Goal: Use online tool/utility: Utilize a website feature to perform a specific function

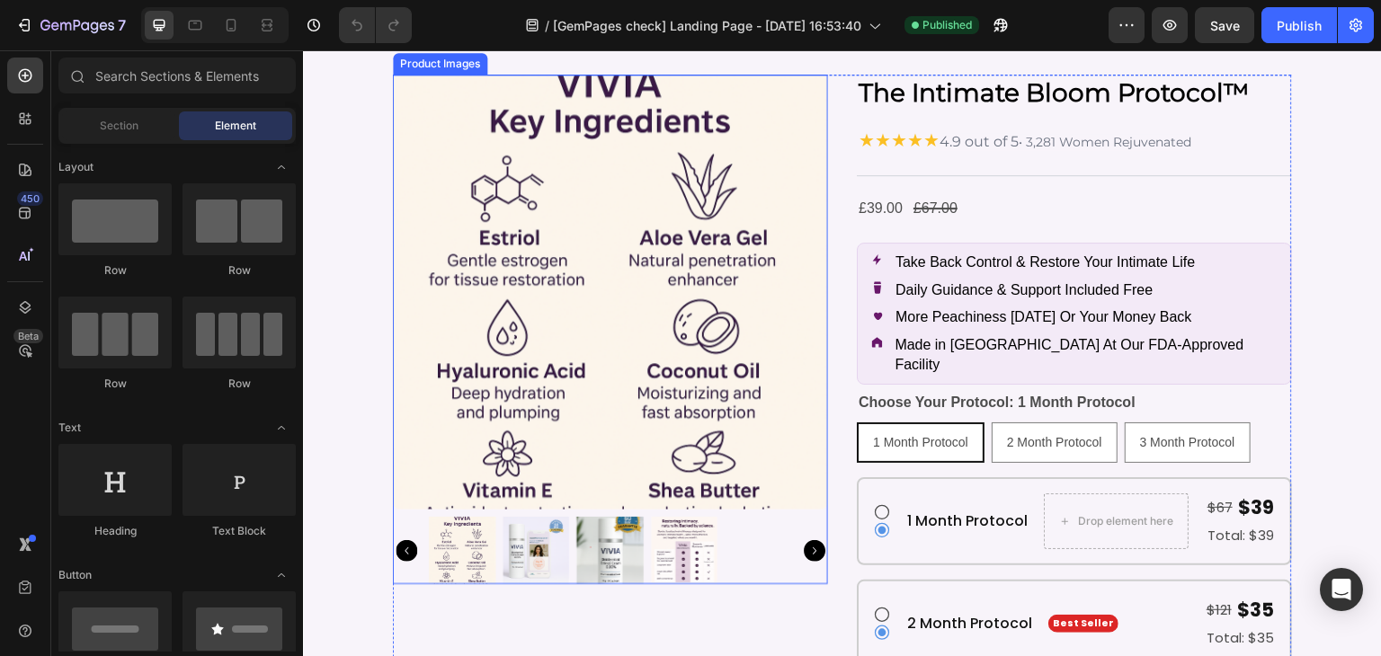
scroll to position [9401, 0]
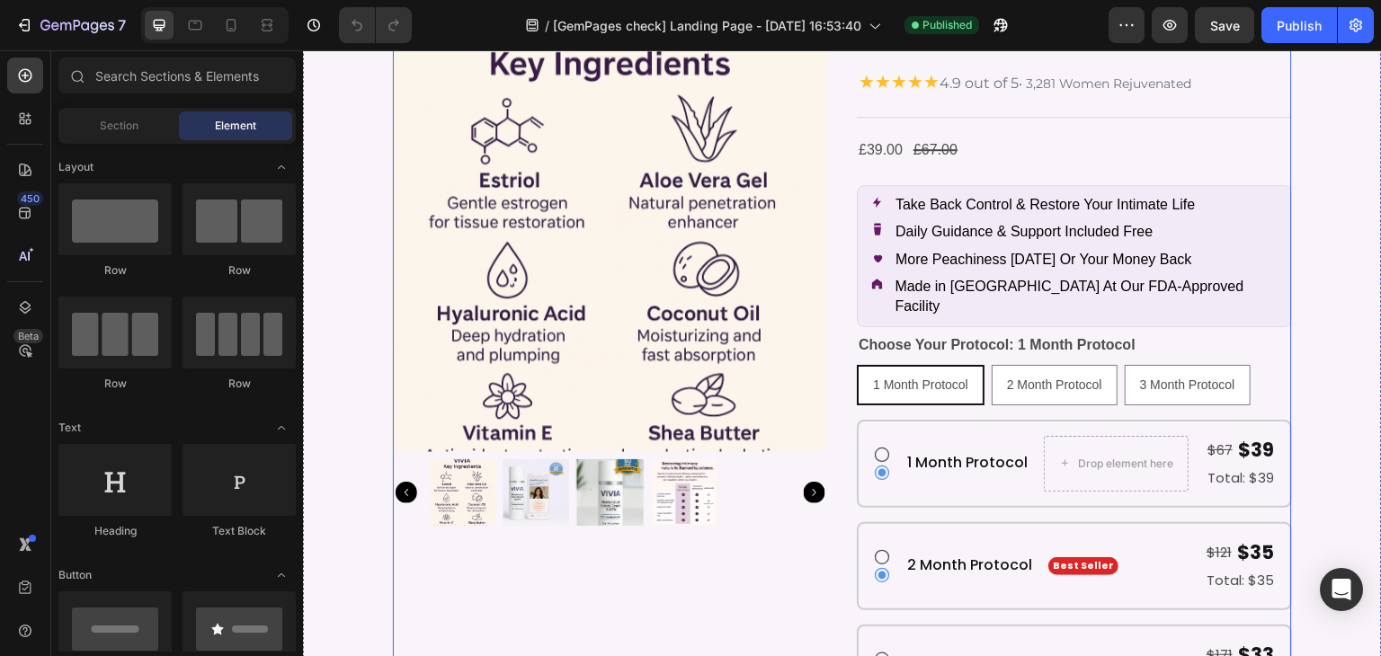
click at [942, 490] on div "The Intimate Bloom Protocol™ Product Title ★★★★★ 4.9 out of 5 • 3,281 Women Rej…" at bounding box center [1074, 492] width 435 height 951
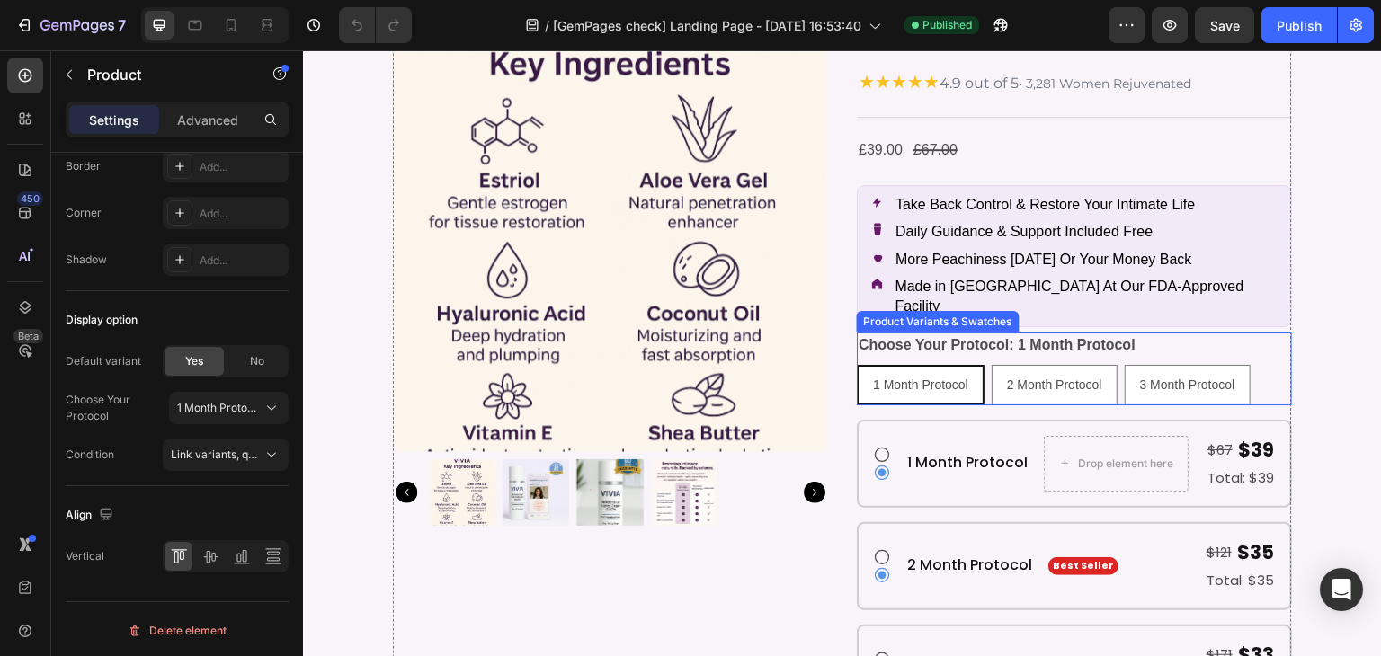
scroll to position [9671, 0]
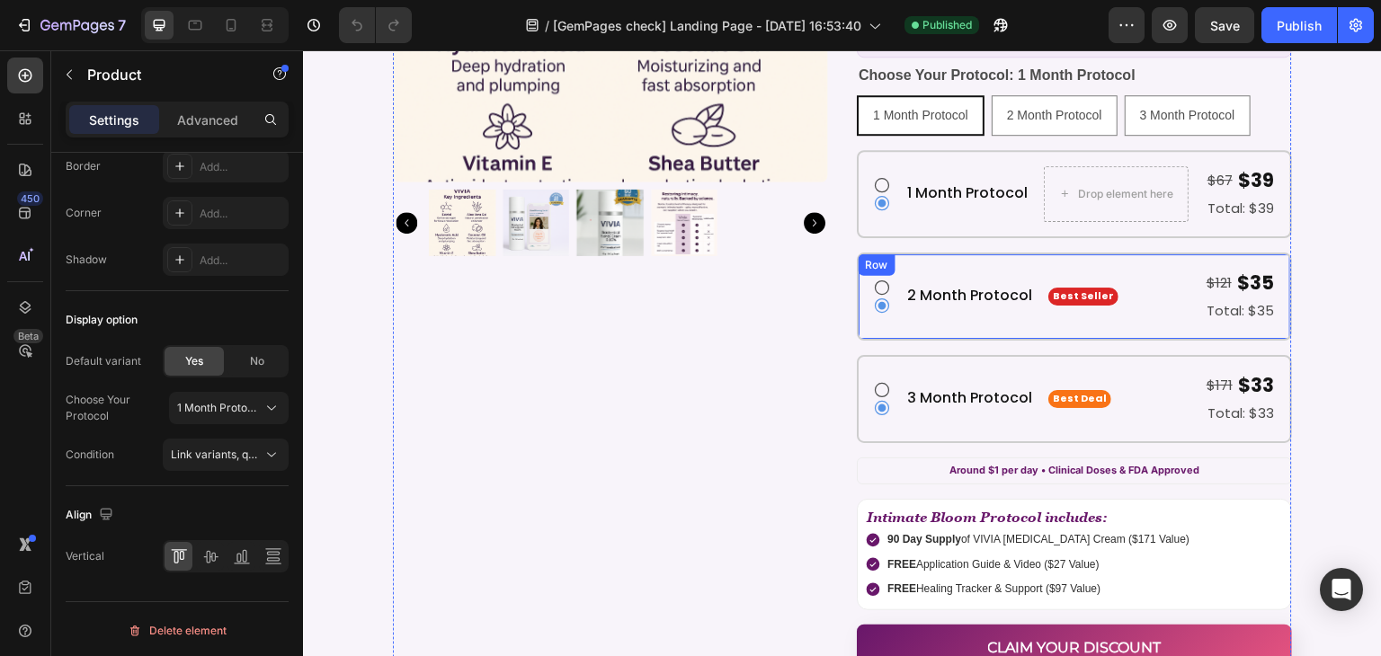
click at [960, 253] on div "Icon Icon 2 Month Protocol Heading Best Seller Text Block $121 Text Block $35 T…" at bounding box center [1074, 297] width 435 height 88
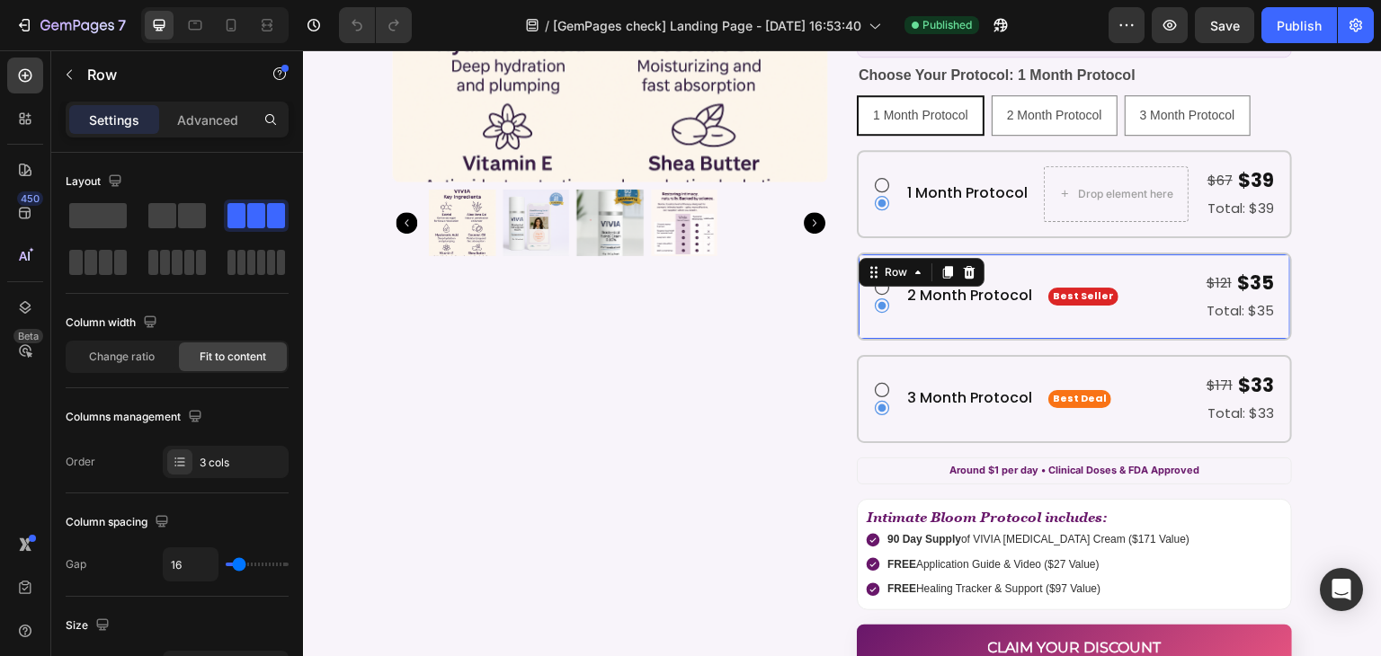
scroll to position [9581, 0]
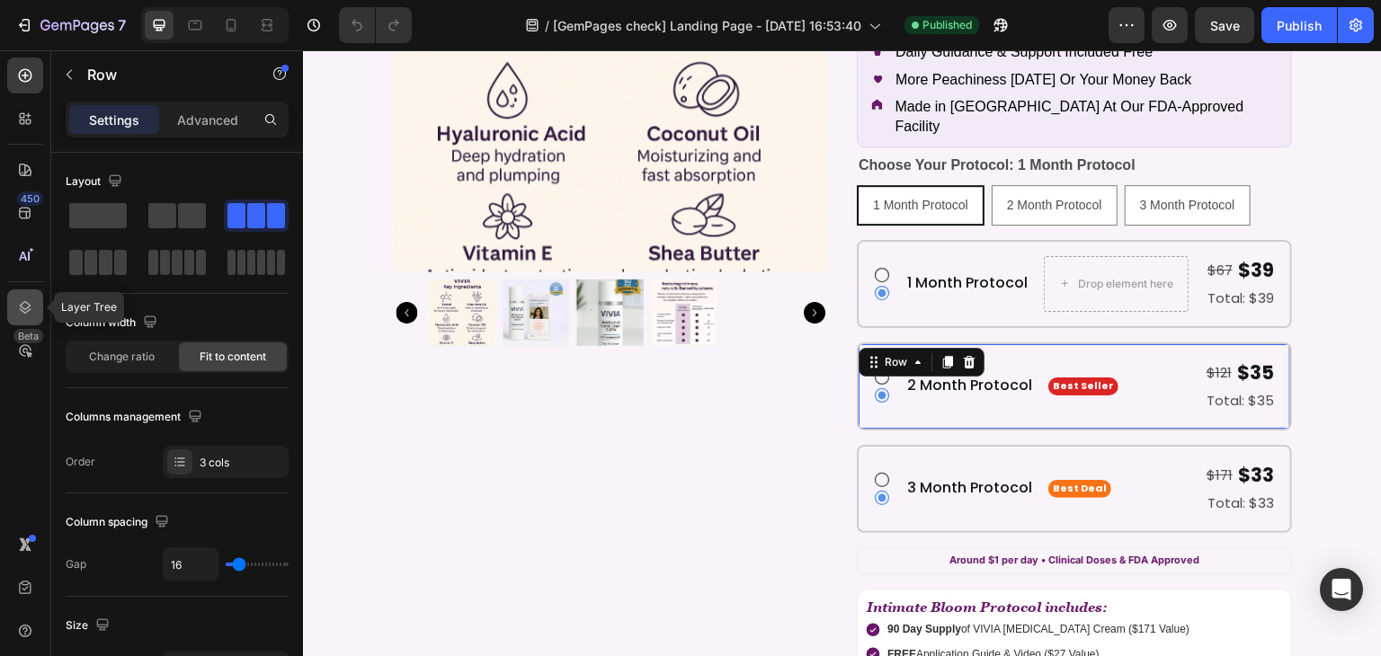
click at [18, 302] on icon at bounding box center [25, 308] width 18 height 18
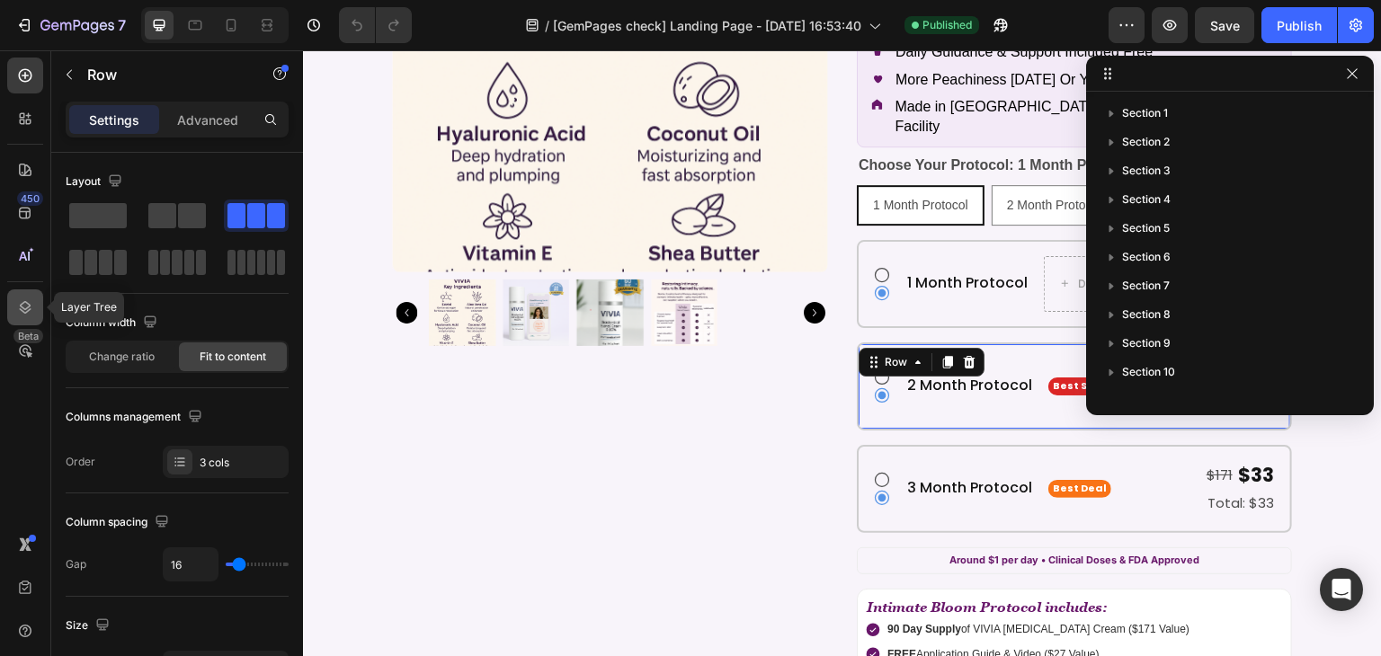
scroll to position [656, 0]
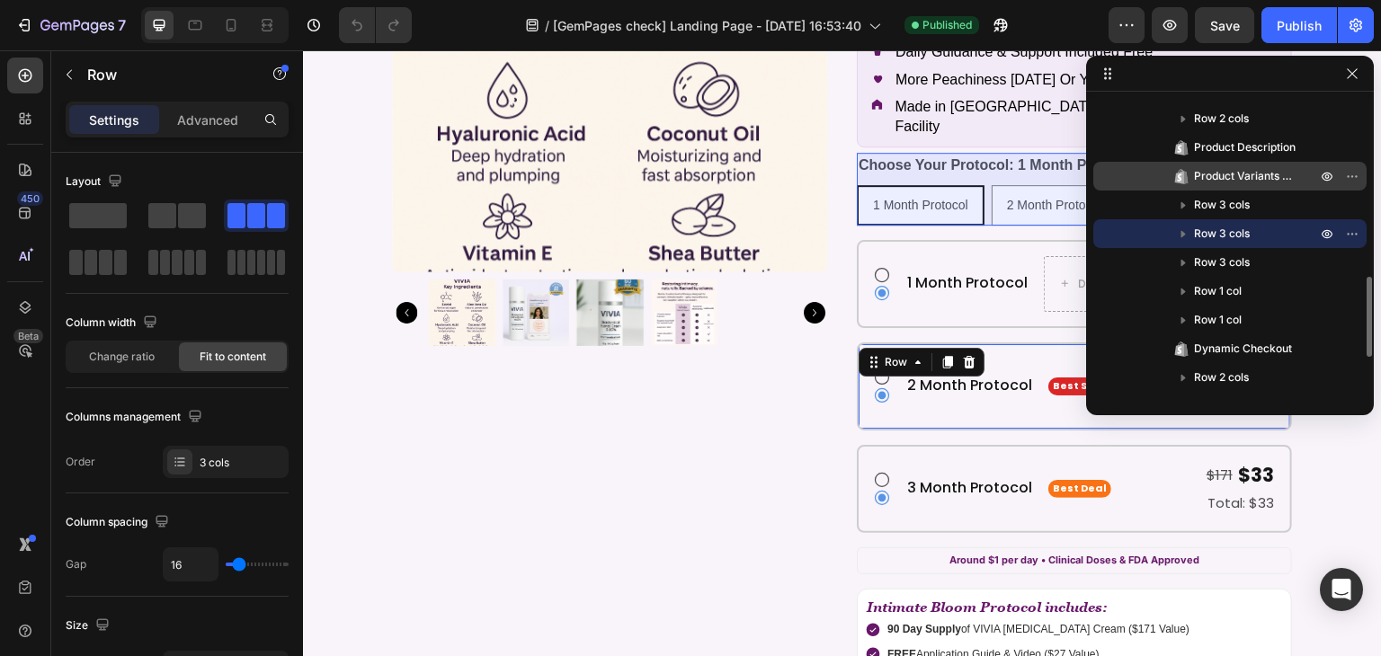
click at [1244, 177] on span "Product Variants & Swatches" at bounding box center [1246, 176] width 104 height 18
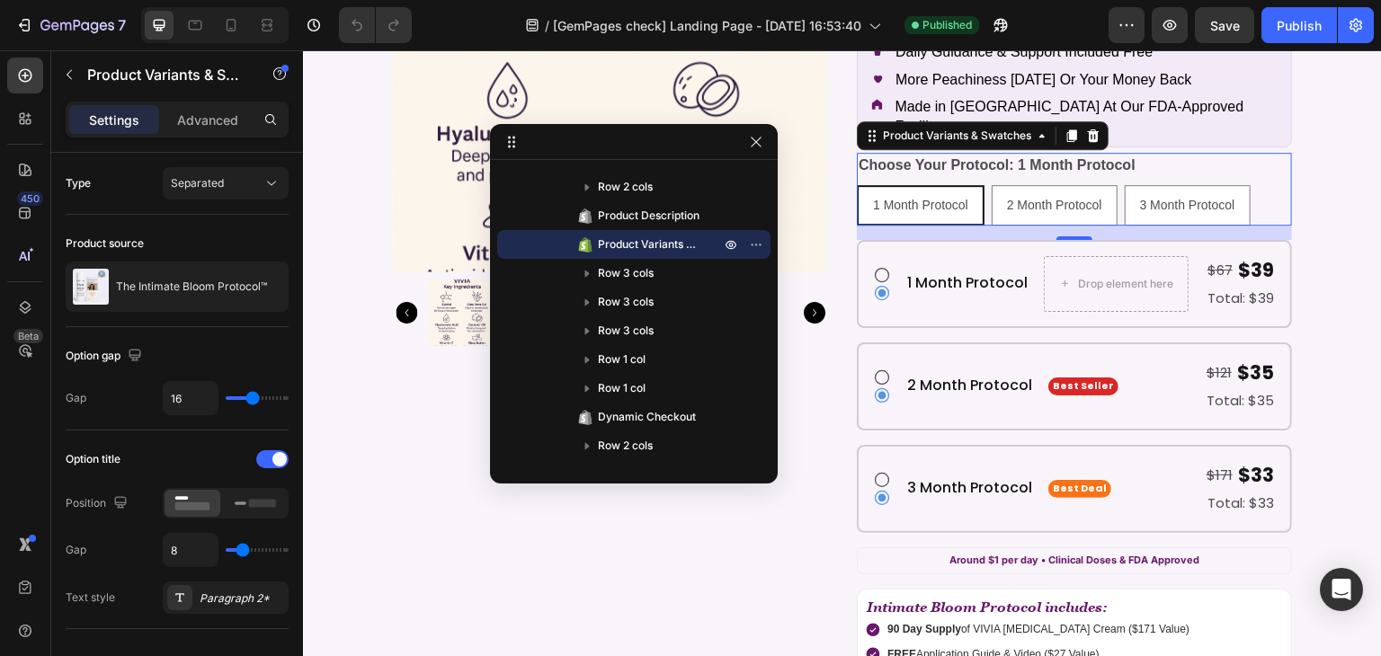
drag, startPoint x: 1246, startPoint y: 73, endPoint x: 630, endPoint y: 144, distance: 621.0
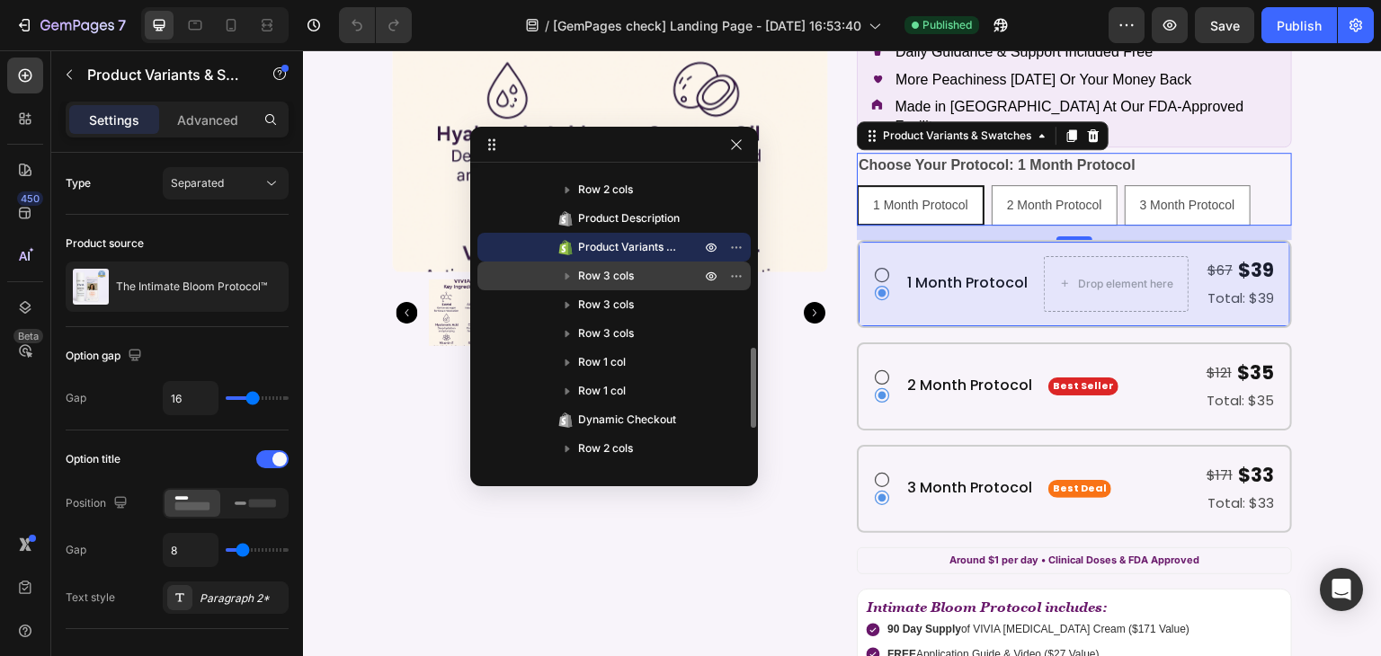
click at [614, 274] on span "Row 3 cols" at bounding box center [606, 276] width 56 height 18
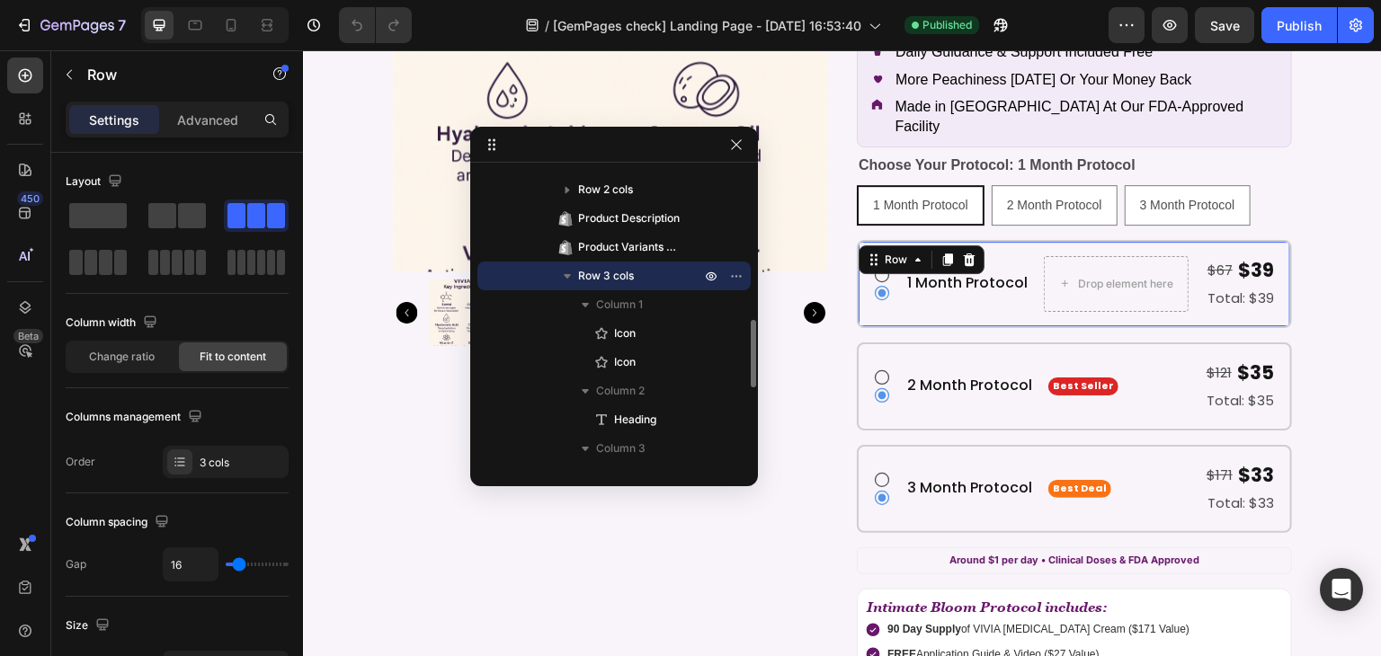
click at [565, 278] on icon "button" at bounding box center [567, 276] width 18 height 18
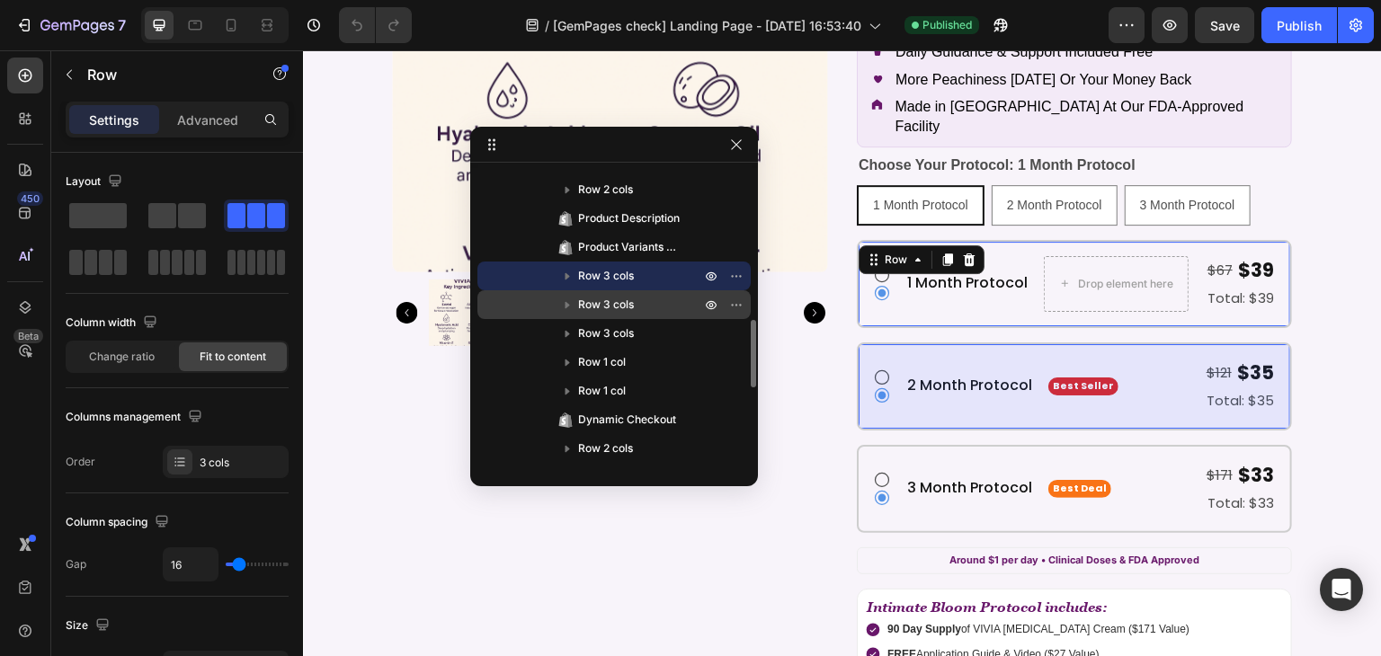
click at [610, 305] on span "Row 3 cols" at bounding box center [606, 305] width 56 height 18
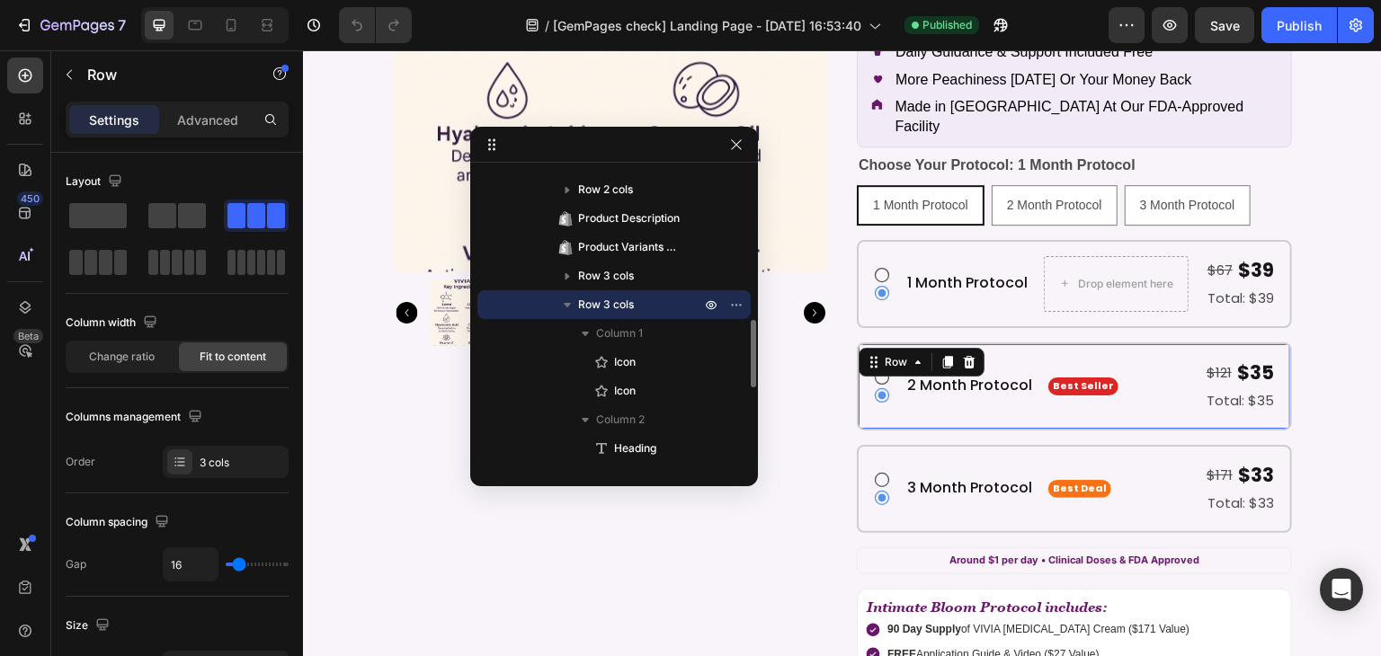
click at [568, 304] on icon "button" at bounding box center [567, 305] width 7 height 4
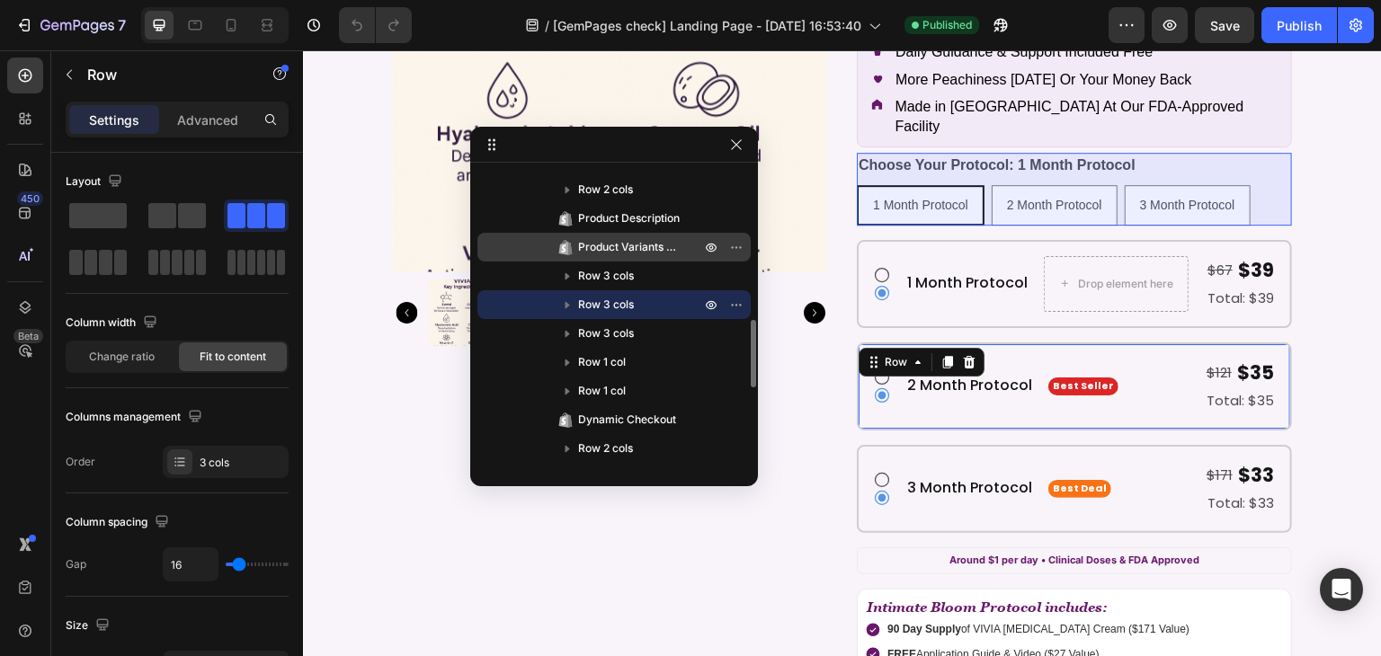
click at [611, 248] on span "Product Variants & Swatches" at bounding box center [630, 247] width 104 height 18
